Goal: Transaction & Acquisition: Download file/media

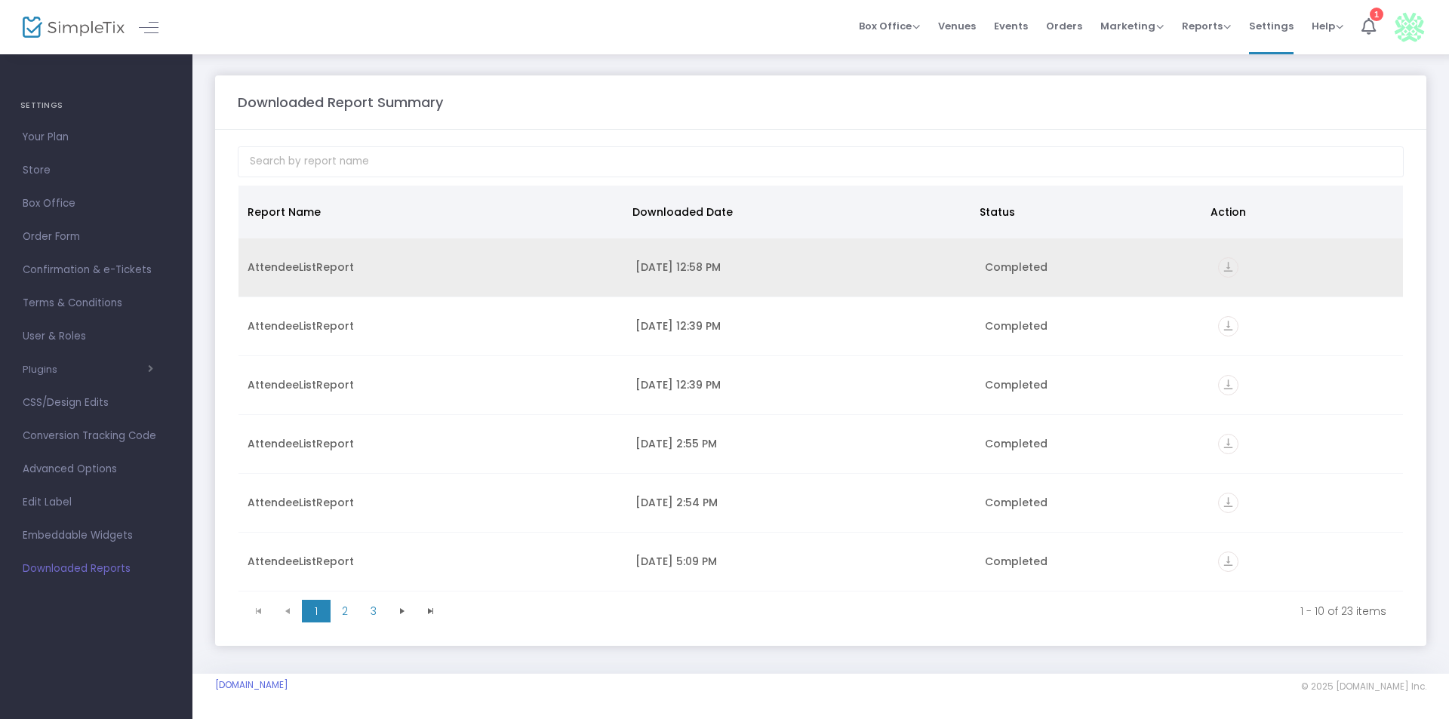
click at [1226, 272] on icon "vertical_align_bottom" at bounding box center [1228, 267] width 20 height 20
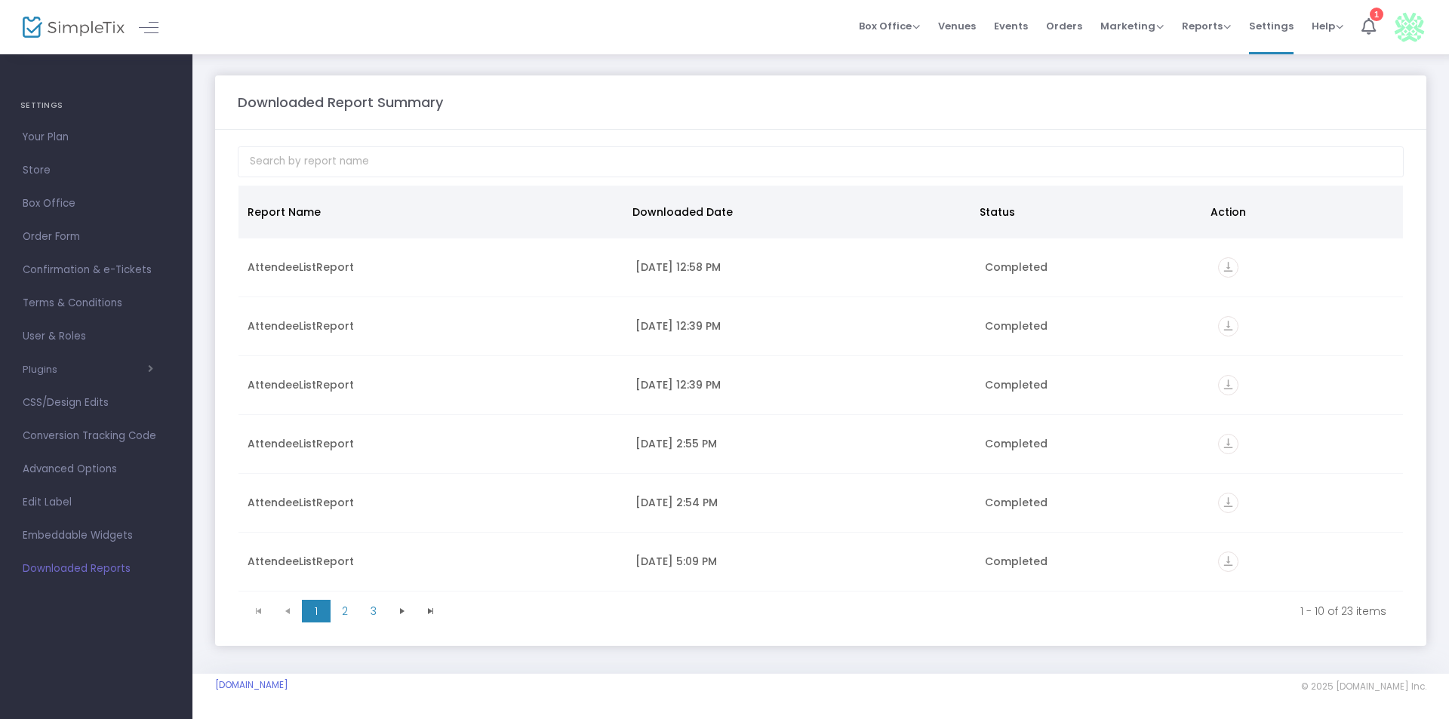
click at [53, 38] on div at bounding box center [60, 27] width 74 height 54
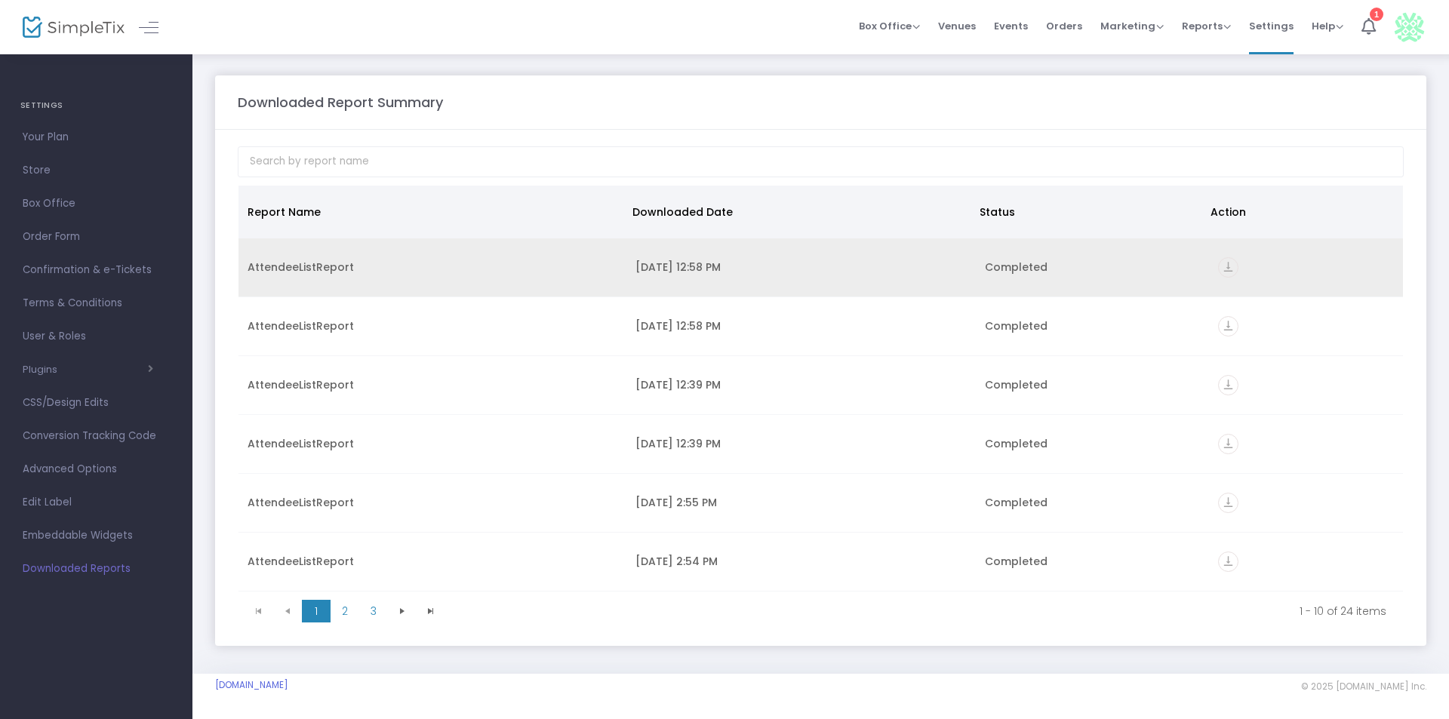
click at [1220, 268] on icon "vertical_align_bottom" at bounding box center [1228, 267] width 20 height 20
